Goal: Task Accomplishment & Management: Use online tool/utility

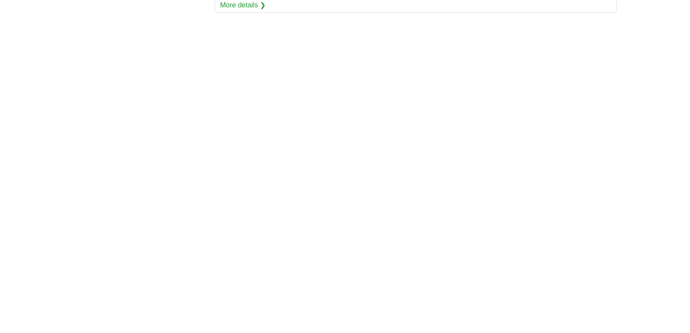
scroll to position [1132, 0]
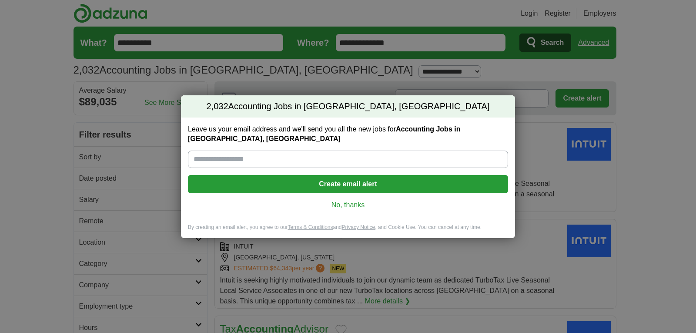
click at [351, 201] on link "No, thanks" at bounding box center [348, 205] width 306 height 10
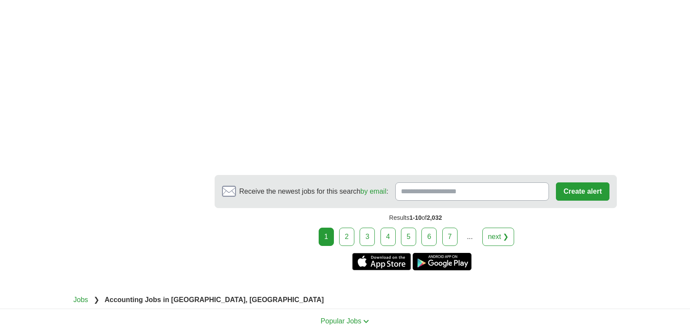
scroll to position [1262, 0]
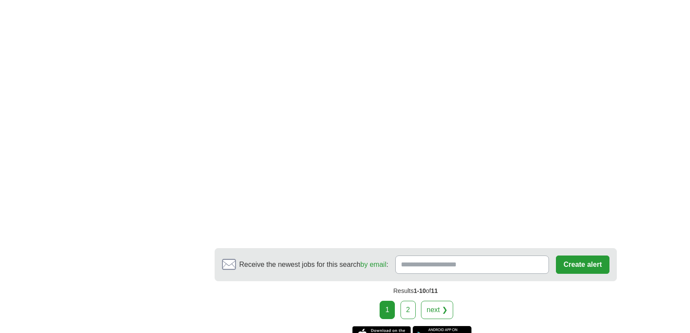
scroll to position [1480, 0]
